Goal: Task Accomplishment & Management: Use online tool/utility

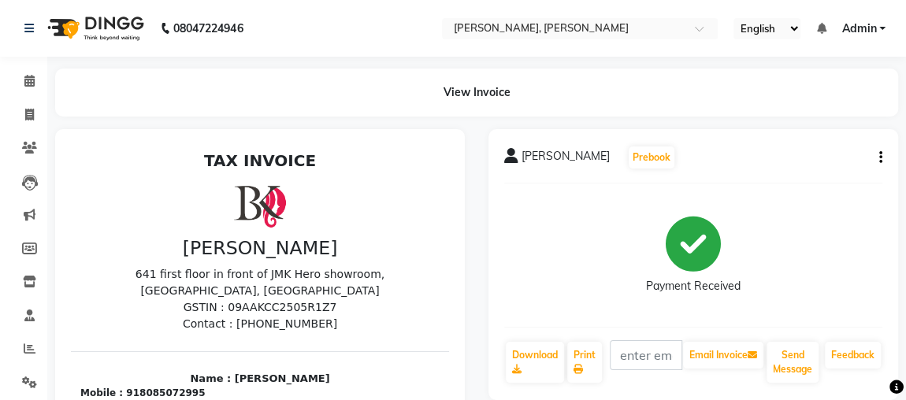
click at [880, 158] on icon "button" at bounding box center [880, 158] width 3 height 1
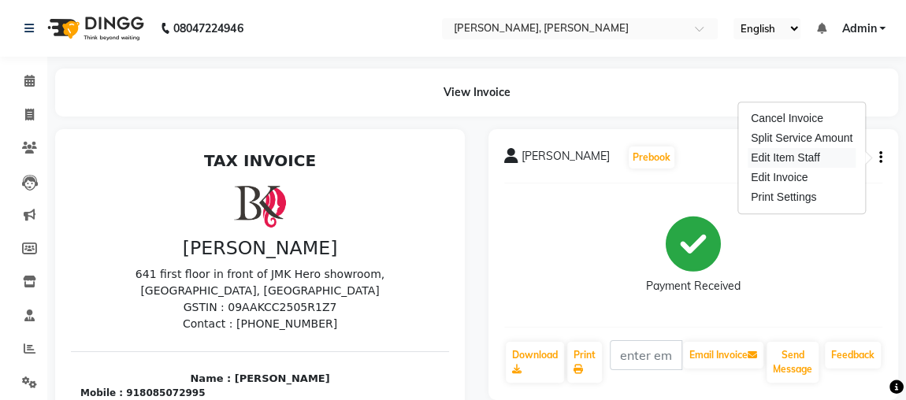
click at [834, 160] on div "Edit Item Staff" at bounding box center [801, 158] width 108 height 20
select select
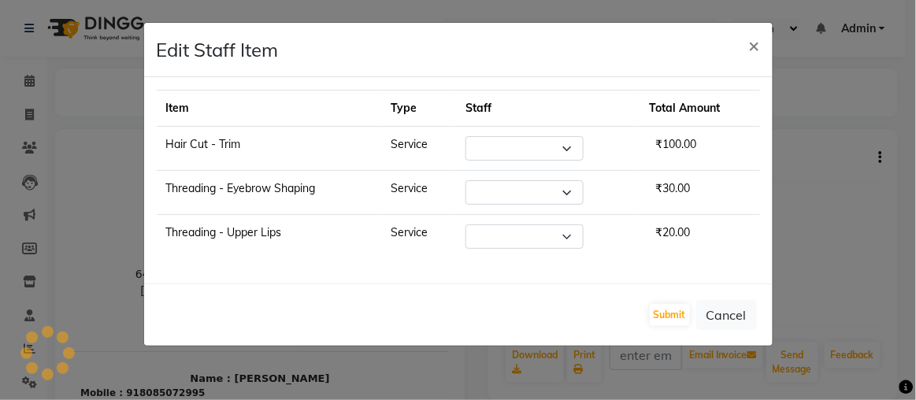
select select "82832"
select select "85814"
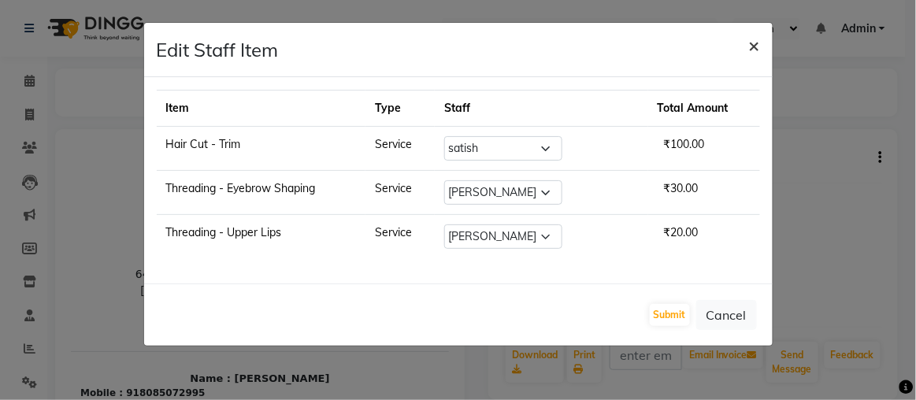
click at [755, 46] on span "×" at bounding box center [754, 45] width 11 height 24
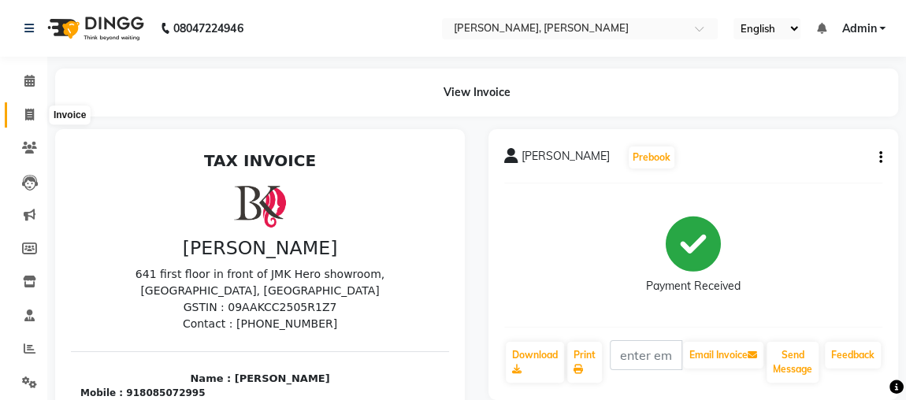
click at [32, 117] on icon at bounding box center [29, 115] width 9 height 12
select select "service"
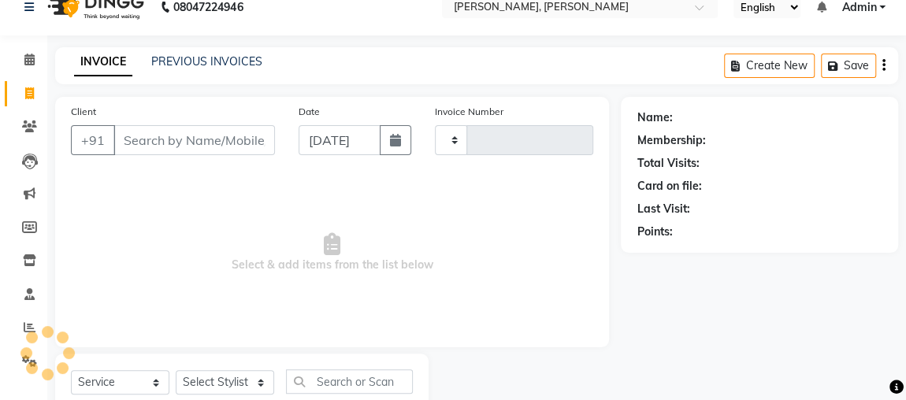
type input "2164"
select select "4362"
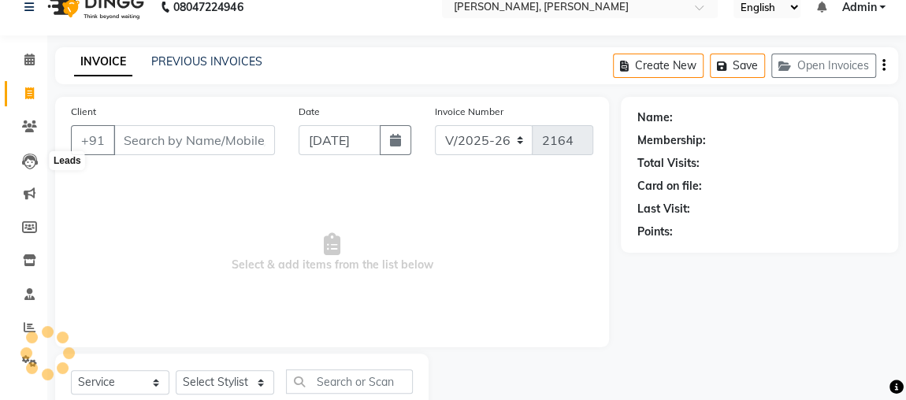
scroll to position [72, 0]
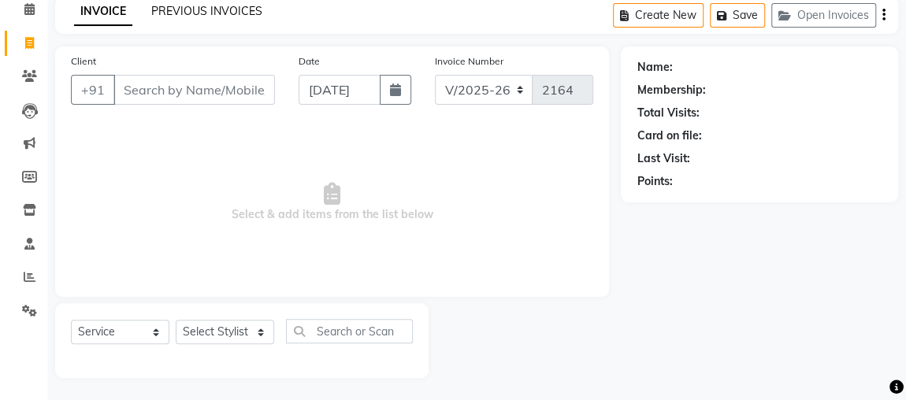
click at [243, 11] on link "PREVIOUS INVOICES" at bounding box center [206, 11] width 111 height 14
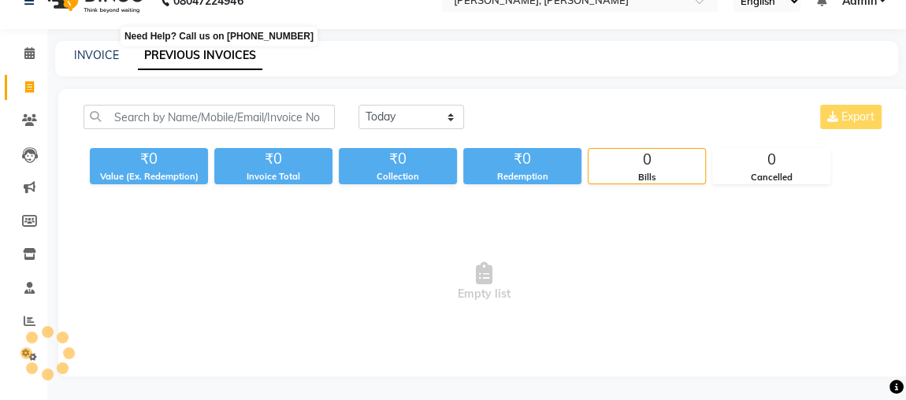
scroll to position [26, 0]
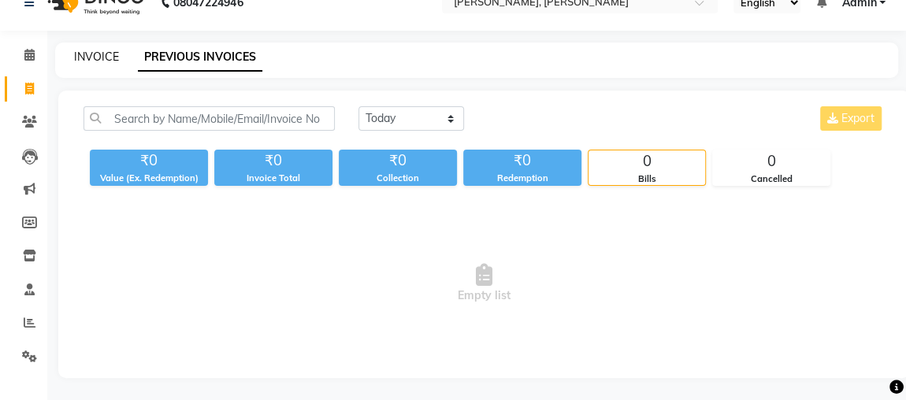
click at [106, 61] on link "INVOICE" at bounding box center [96, 57] width 45 height 14
select select "service"
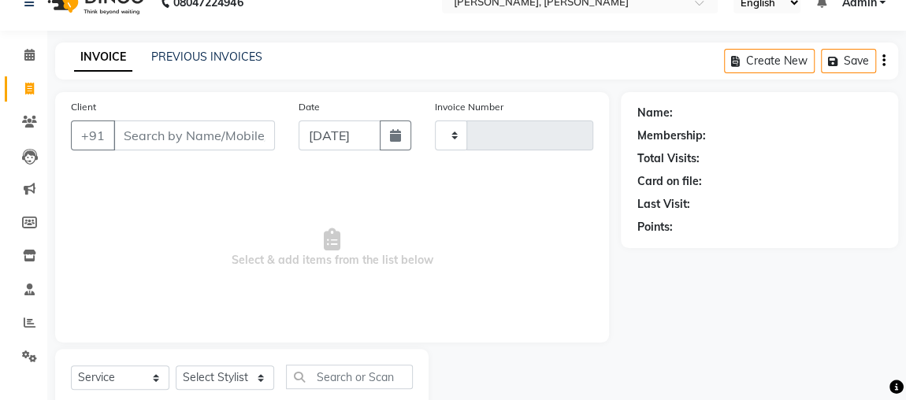
scroll to position [72, 0]
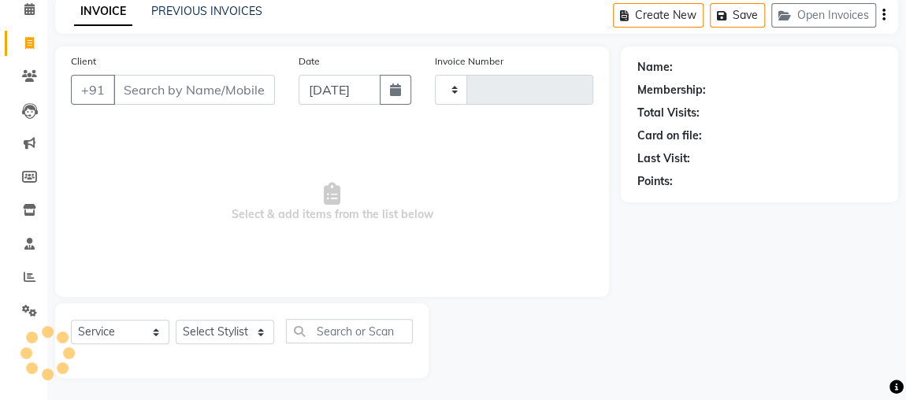
type input "2164"
select select "4362"
